Goal: Task Accomplishment & Management: Manage account settings

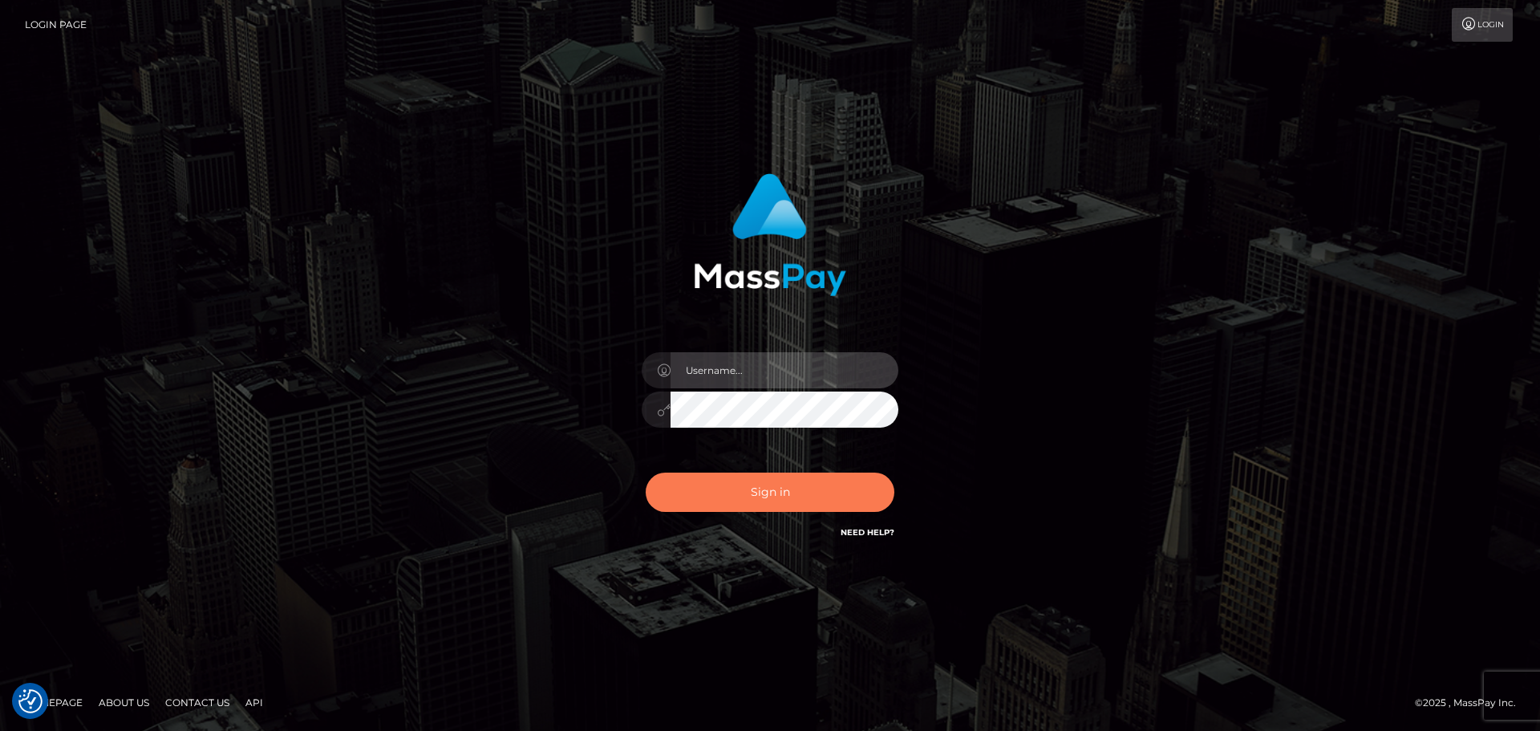
type input "Bedis"
click at [762, 507] on button "Sign in" at bounding box center [770, 491] width 249 height 39
type input "Bedis"
click at [814, 500] on button "Sign in" at bounding box center [770, 491] width 249 height 39
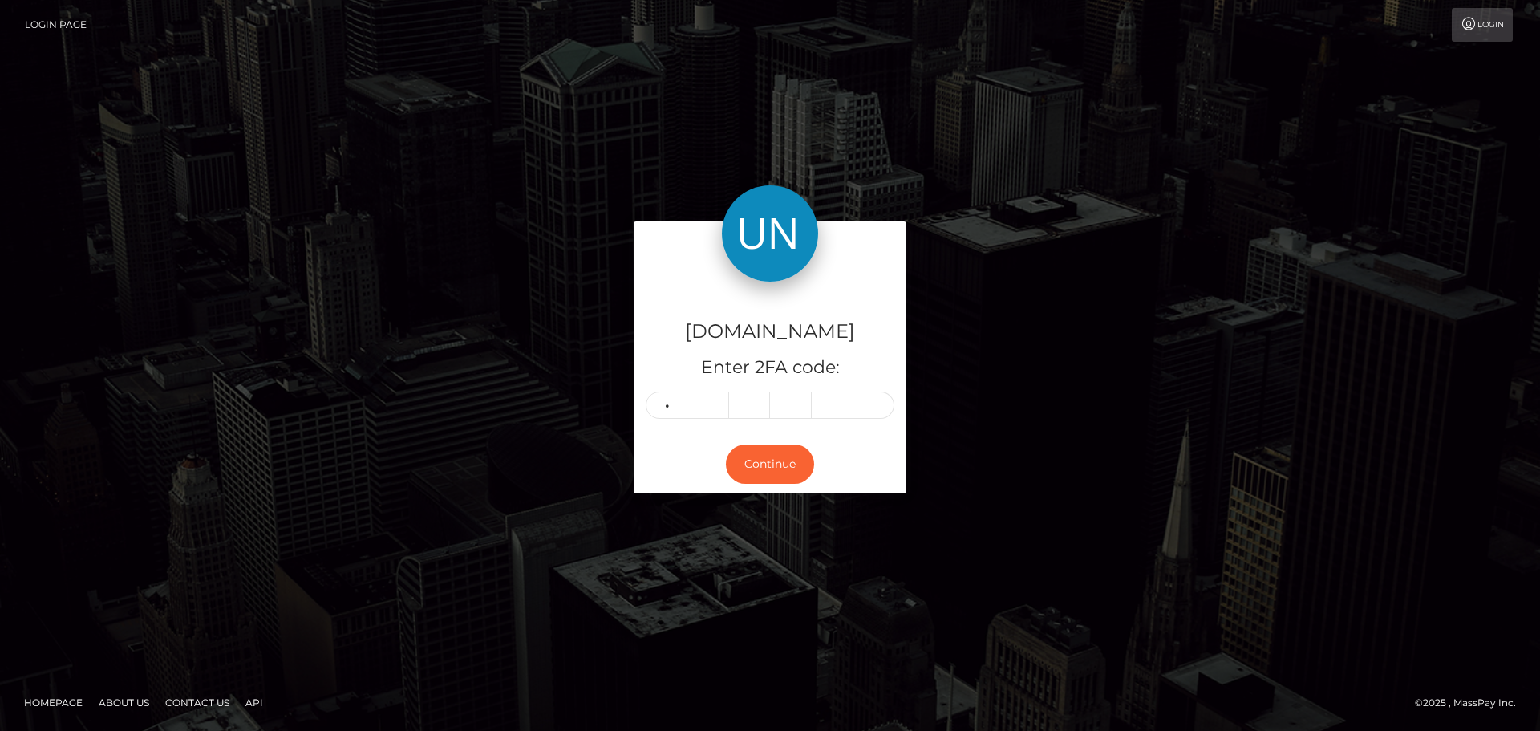
type input "0"
type input "6"
type input "9"
type input "4"
type input "3"
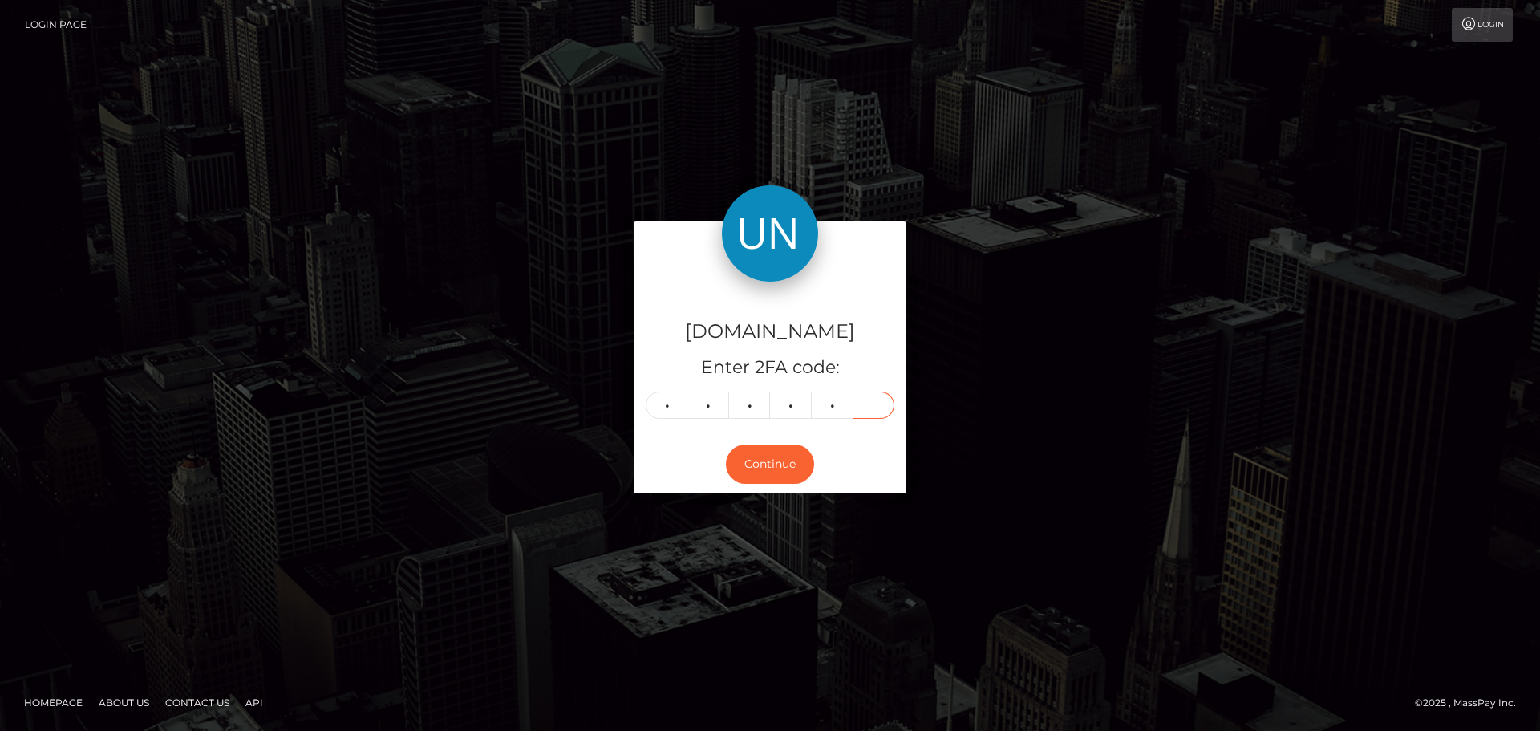
type input "2"
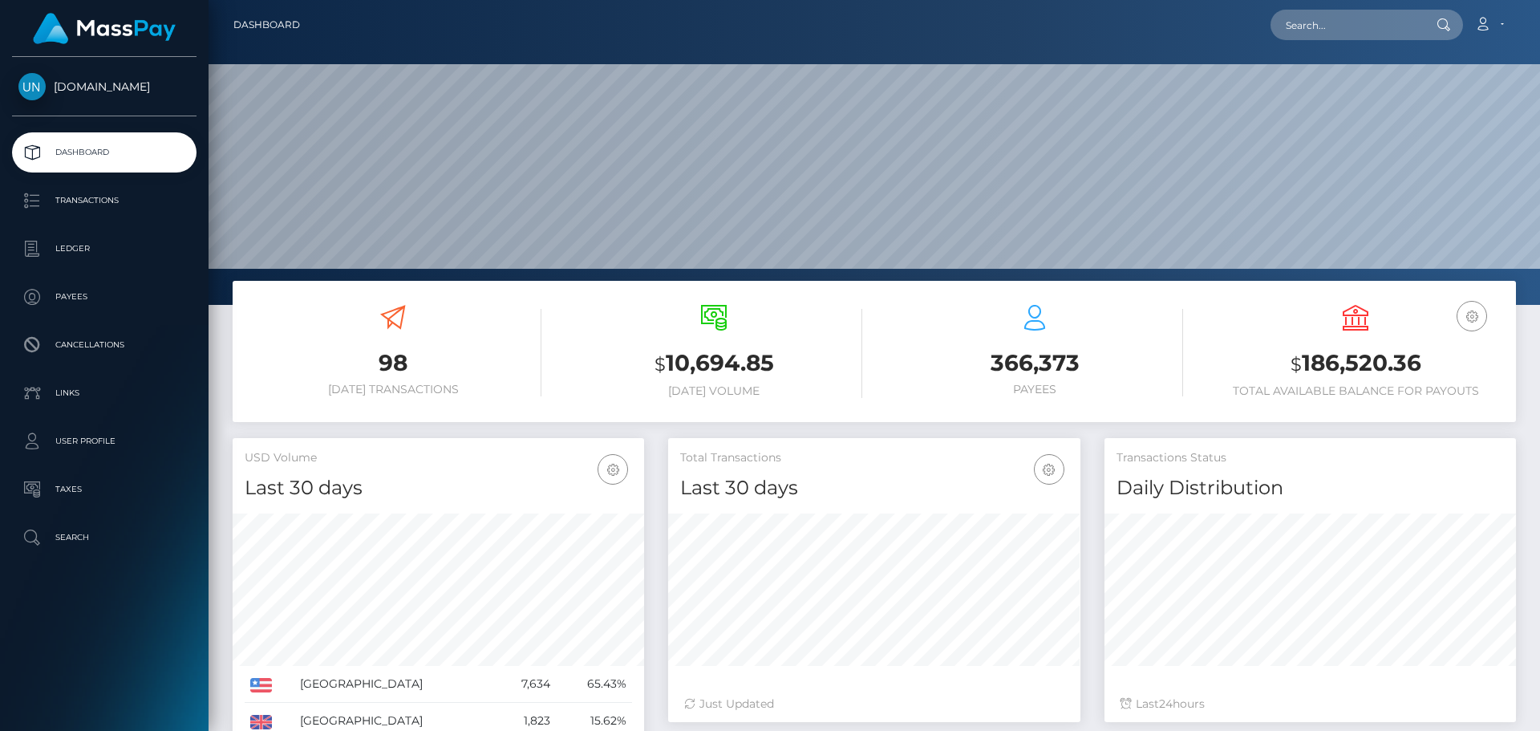
scroll to position [285, 412]
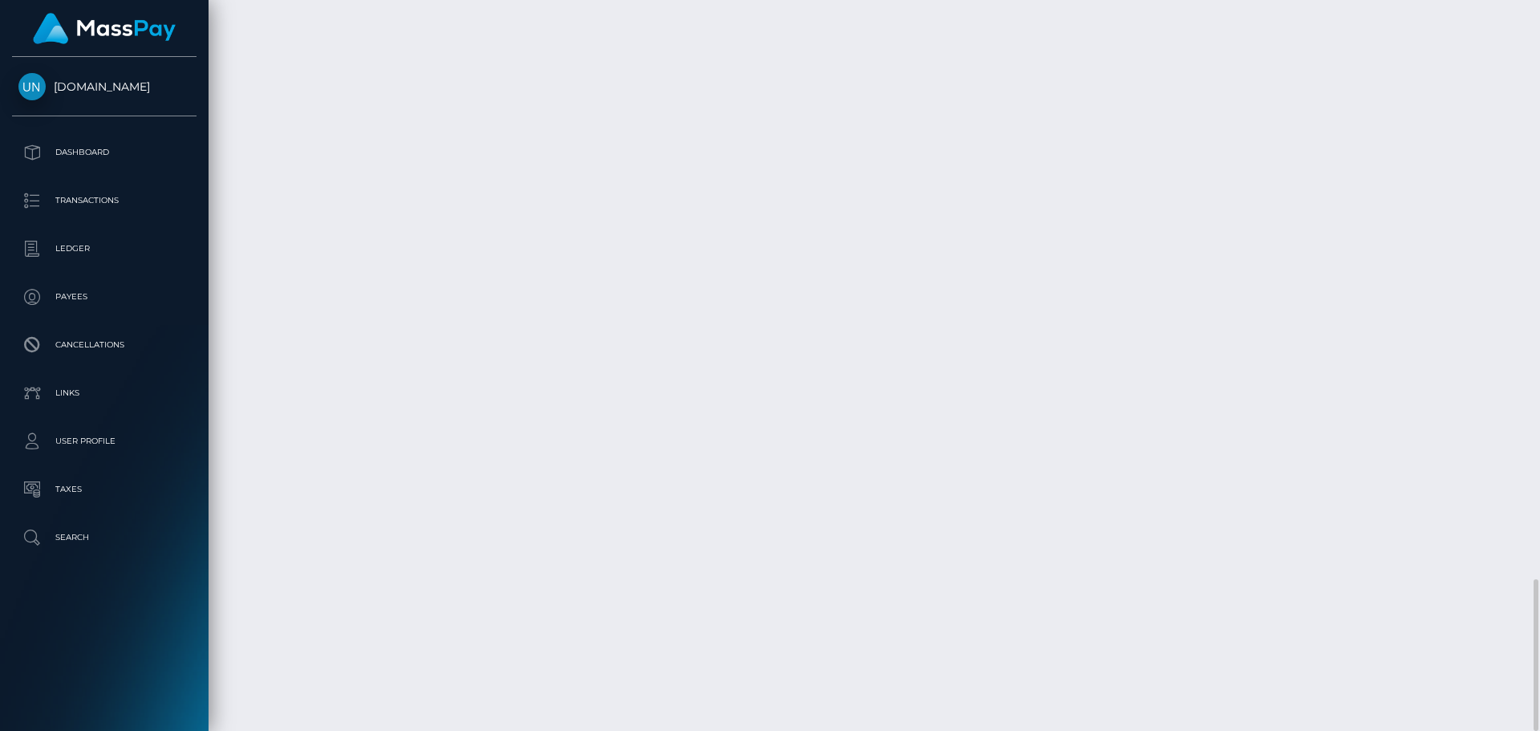
scroll to position [193, 412]
drag, startPoint x: 1331, startPoint y: 585, endPoint x: 1278, endPoint y: 582, distance: 53.0
copy td "40.50 EUR"
drag, startPoint x: 323, startPoint y: 587, endPoint x: 237, endPoint y: 583, distance: 86.7
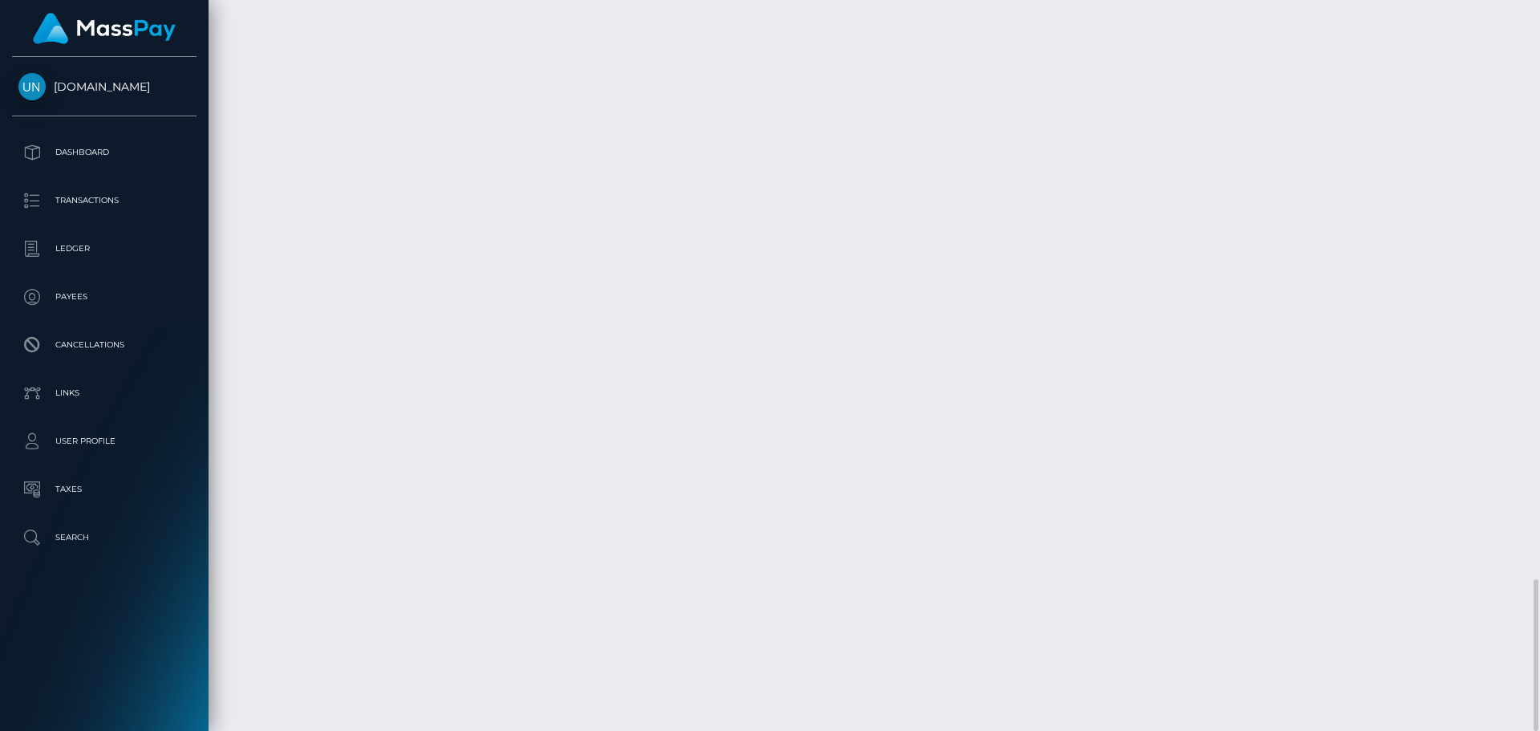
copy td "August 10, 2025"
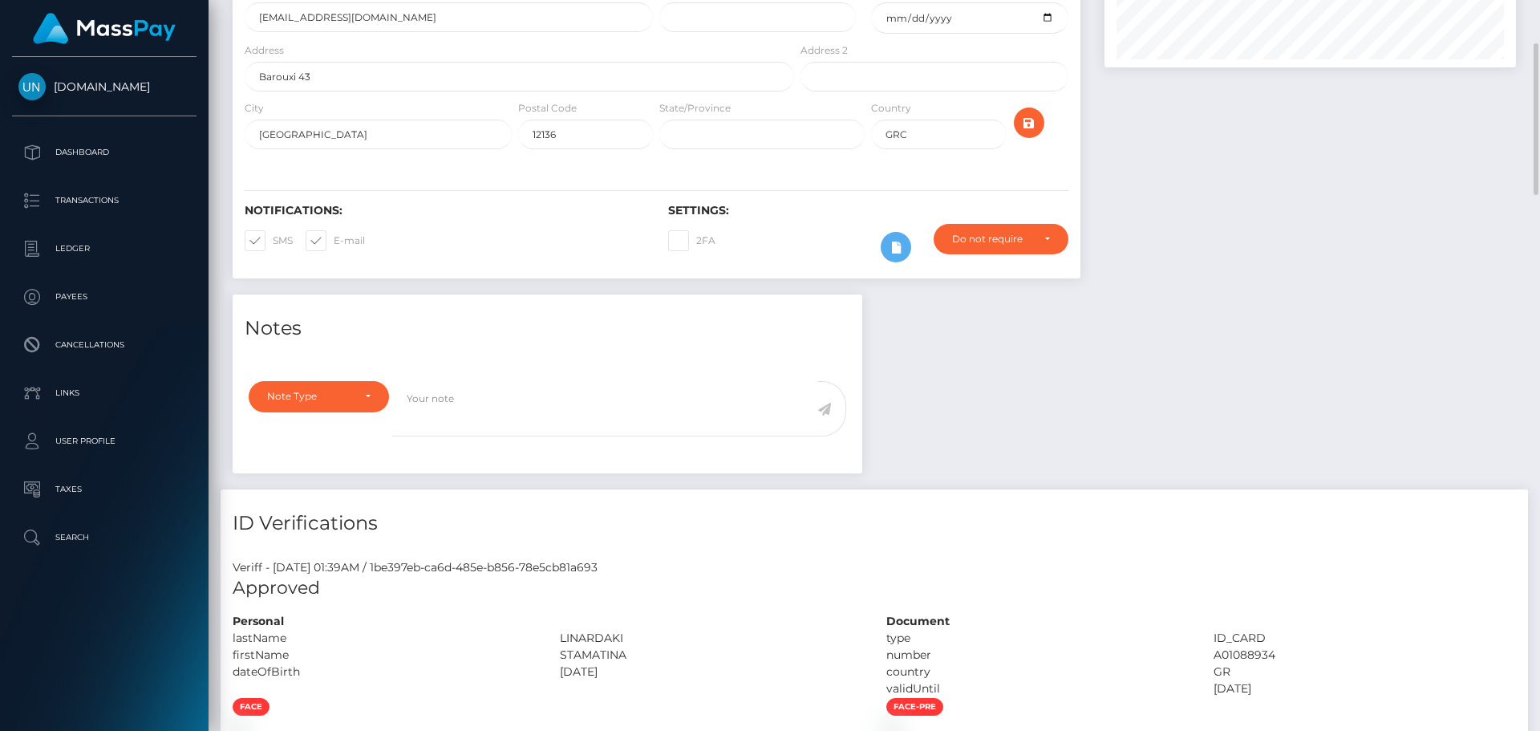
scroll to position [0, 0]
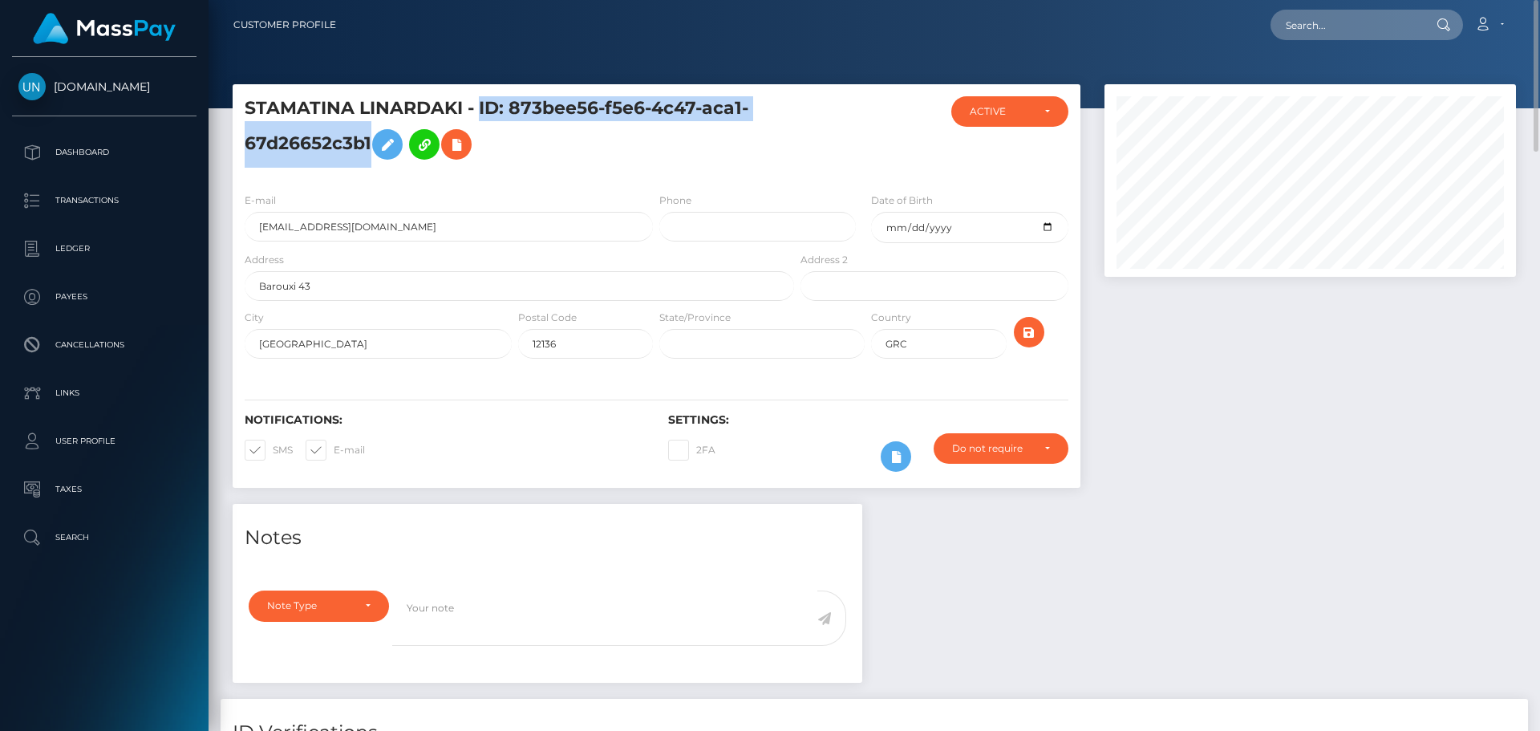
drag, startPoint x: 480, startPoint y: 103, endPoint x: 371, endPoint y: 150, distance: 118.2
click at [371, 150] on h5 "STAMATINA LINARDAKI - ID: 873bee56-f5e6-4c47-aca1-67d26652c3b1" at bounding box center [515, 131] width 541 height 71
copy h5 "ID: 873bee56-f5e6-4c47-aca1-67d26652c3b1"
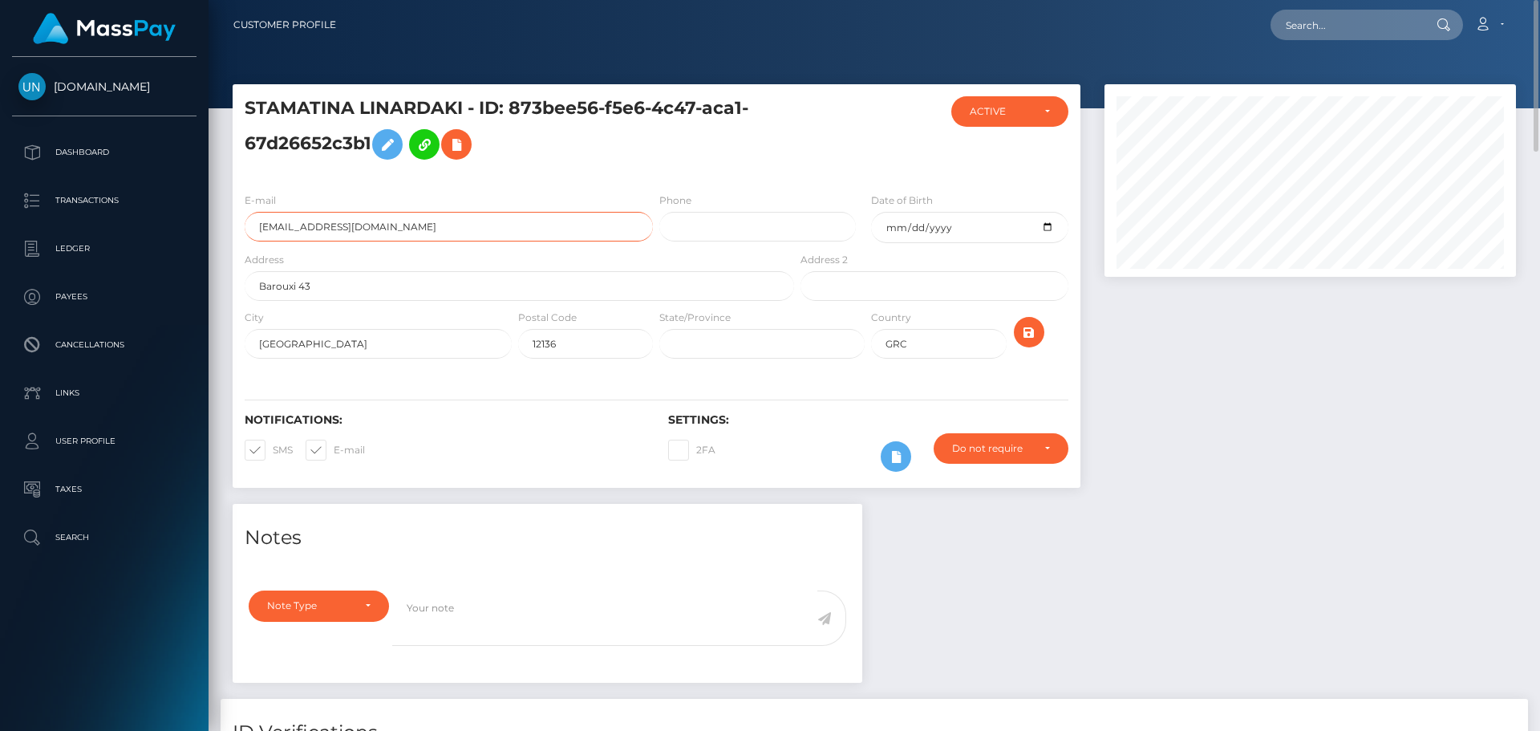
click at [563, 230] on input "stamatinalinardaki@gmail.com" at bounding box center [449, 227] width 408 height 30
